Goal: Check status: Check status

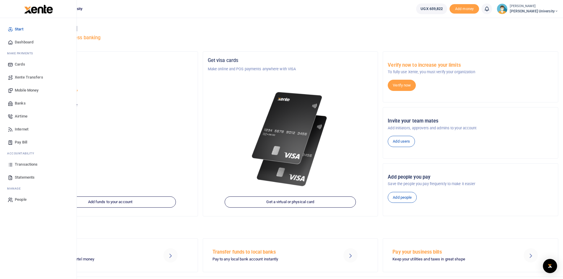
click at [29, 40] on span "Dashboard" at bounding box center [24, 42] width 19 height 6
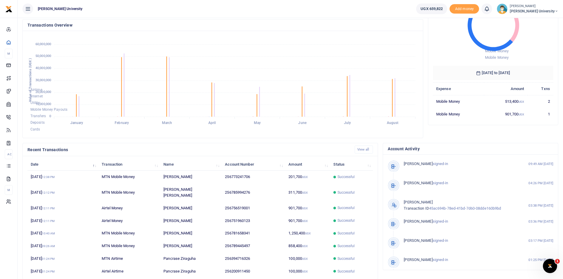
scroll to position [74, 0]
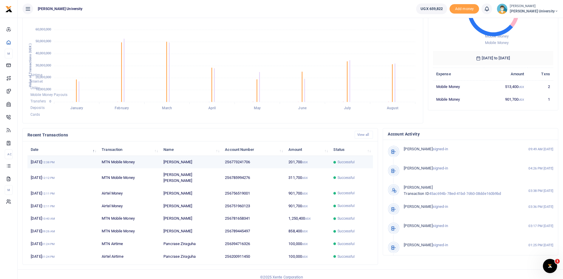
click at [342, 161] on span "Successful" at bounding box center [345, 161] width 17 height 5
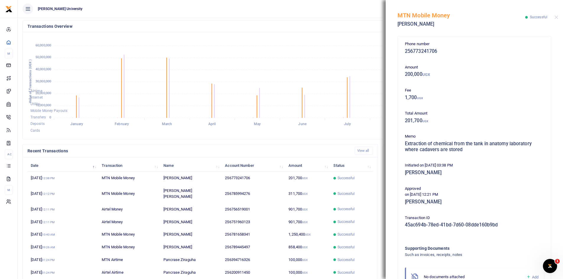
scroll to position [44, 0]
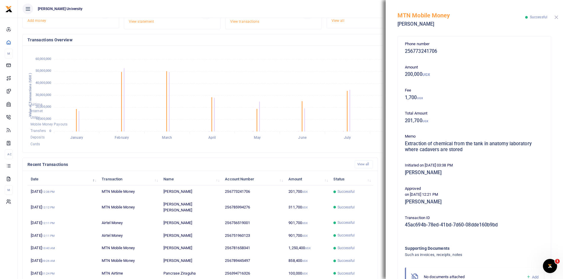
click at [555, 19] on button "Close" at bounding box center [556, 17] width 4 height 4
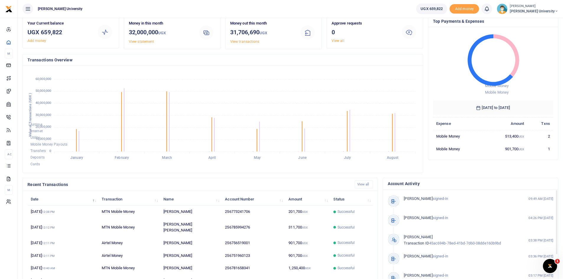
scroll to position [0, 0]
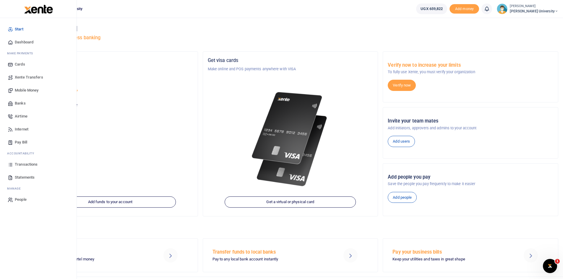
click at [23, 43] on span "Dashboard" at bounding box center [24, 42] width 19 height 6
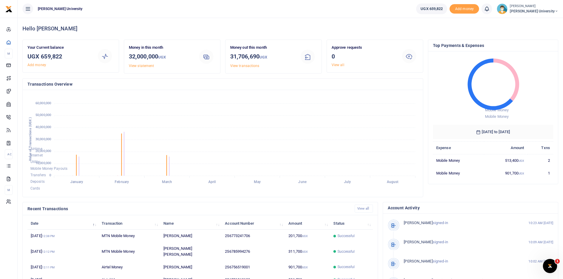
scroll to position [5, 5]
